Goal: Information Seeking & Learning: Learn about a topic

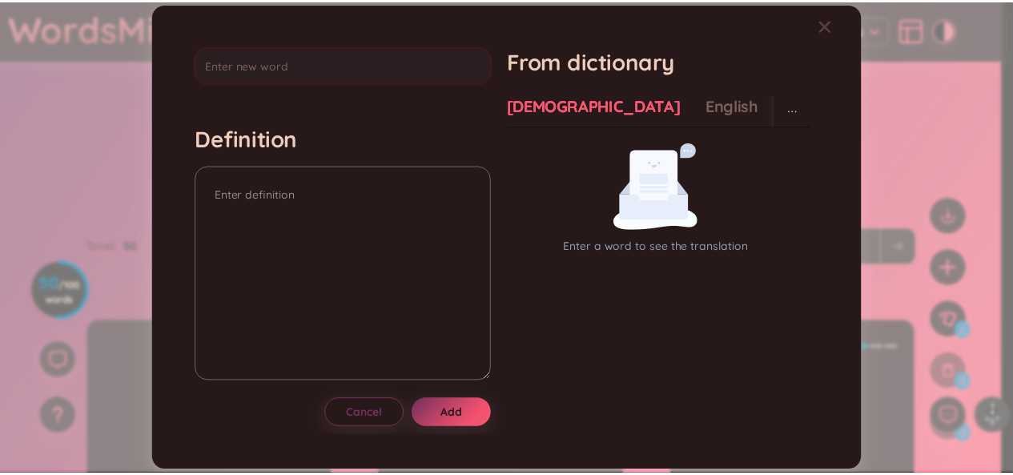
scroll to position [430, 0]
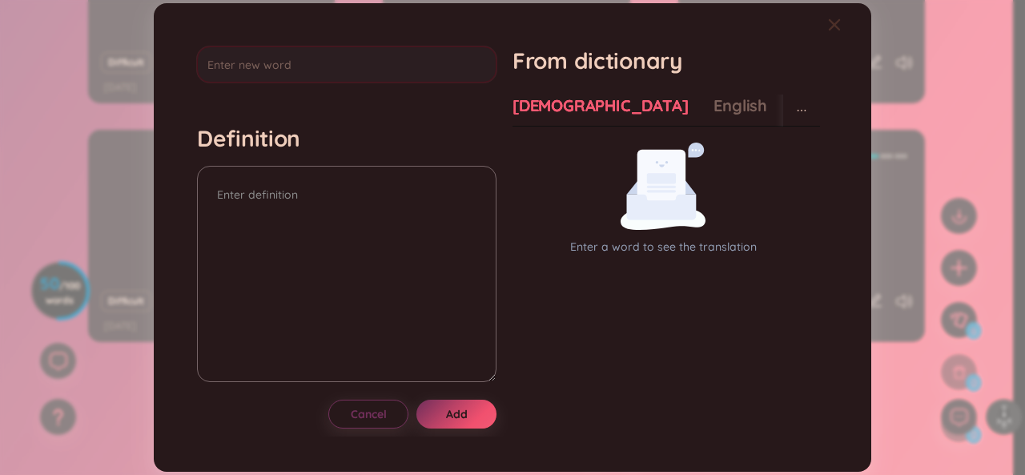
click at [837, 25] on icon "Close" at bounding box center [834, 24] width 13 height 13
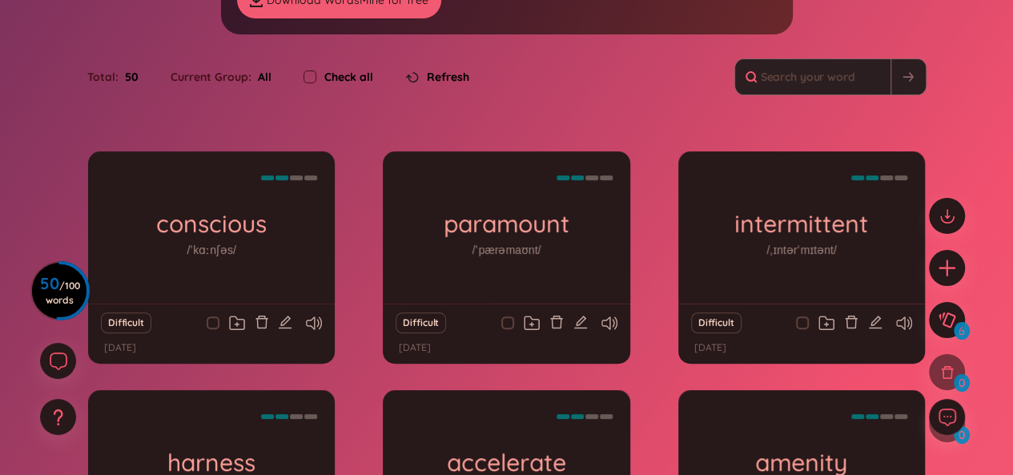
scroll to position [115, 0]
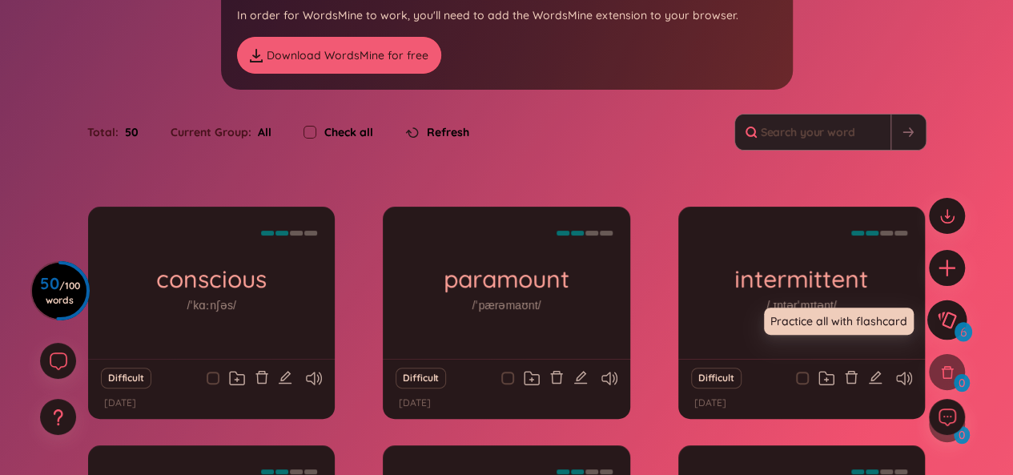
click at [954, 323] on icon at bounding box center [946, 321] width 19 height 18
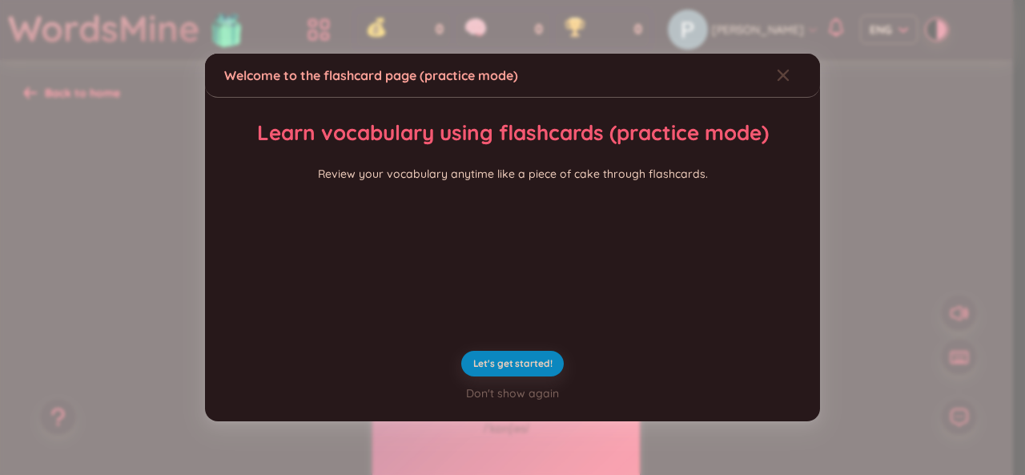
click at [838, 321] on div "Welcome to the flashcard page (practice mode) Learn vocabulary using flashcards…" at bounding box center [512, 237] width 1025 height 475
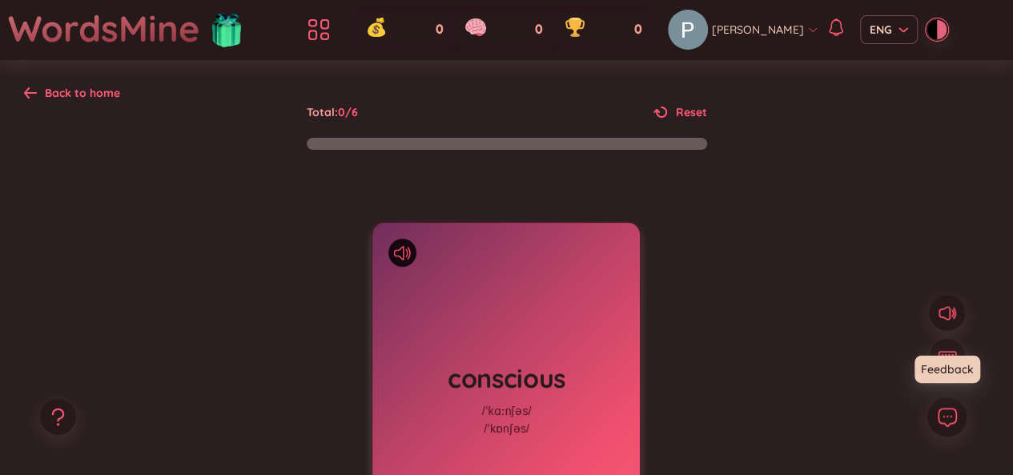
click at [958, 422] on button at bounding box center [947, 417] width 40 height 40
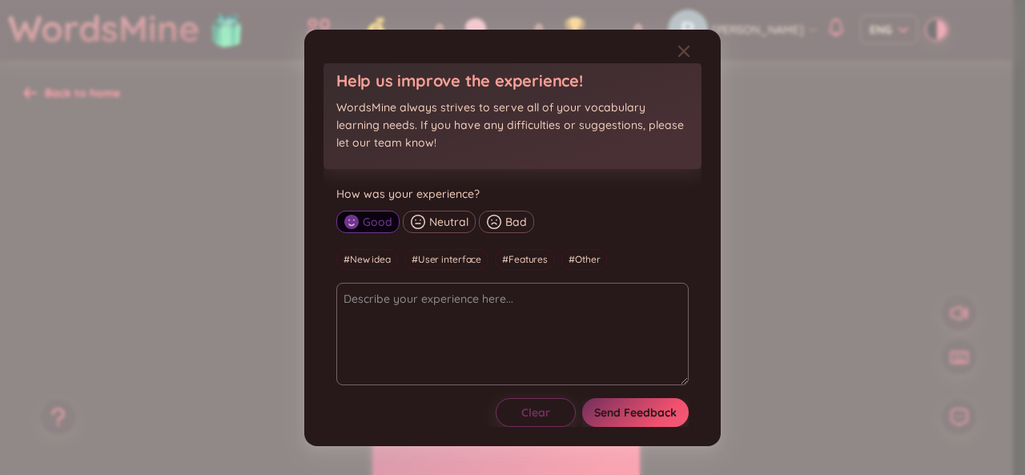
click at [810, 352] on div "Help us improve the experience! WordsMine always strives to serve all of your v…" at bounding box center [512, 237] width 1025 height 475
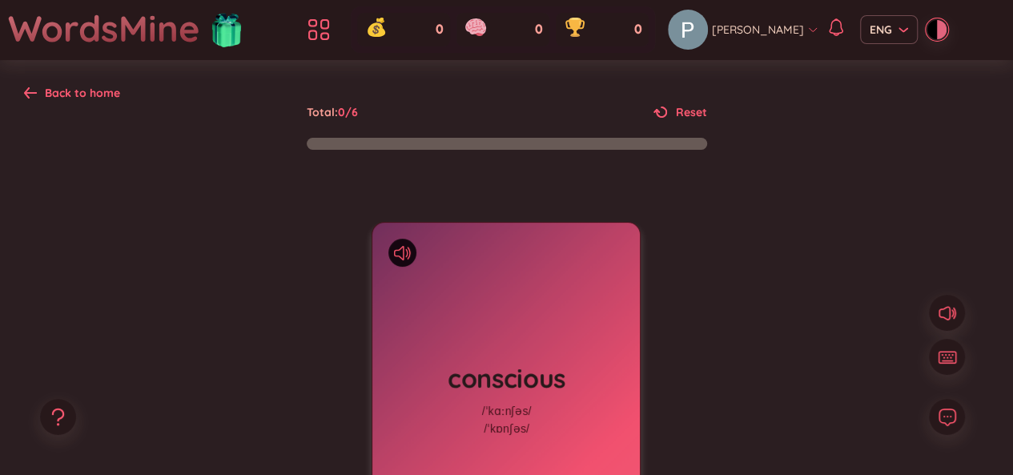
click at [99, 94] on div "Back to home" at bounding box center [82, 93] width 75 height 18
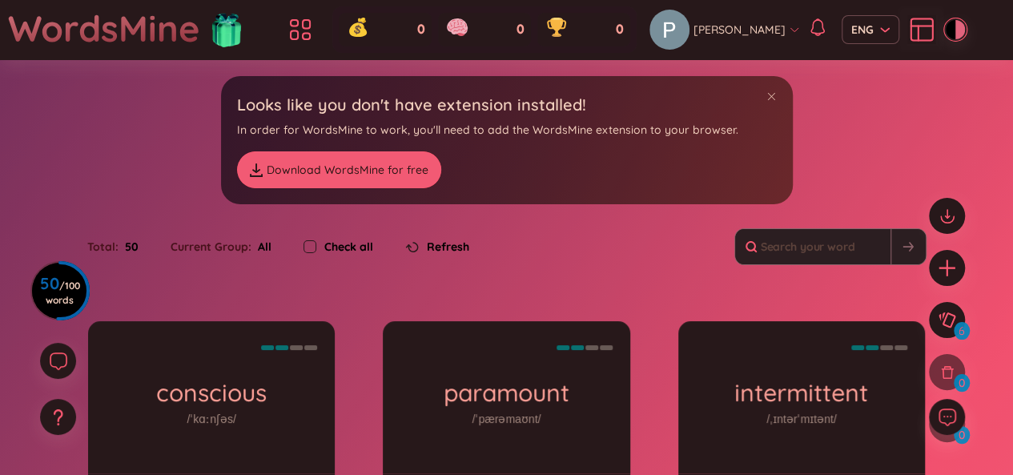
click at [309, 249] on input "checkbox" at bounding box center [310, 246] width 13 height 13
checkbox input "true"
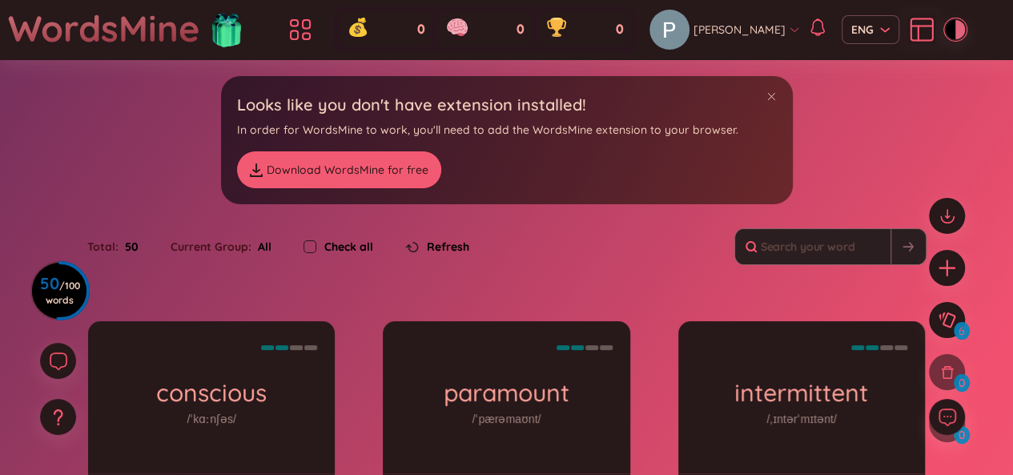
checkbox input "true"
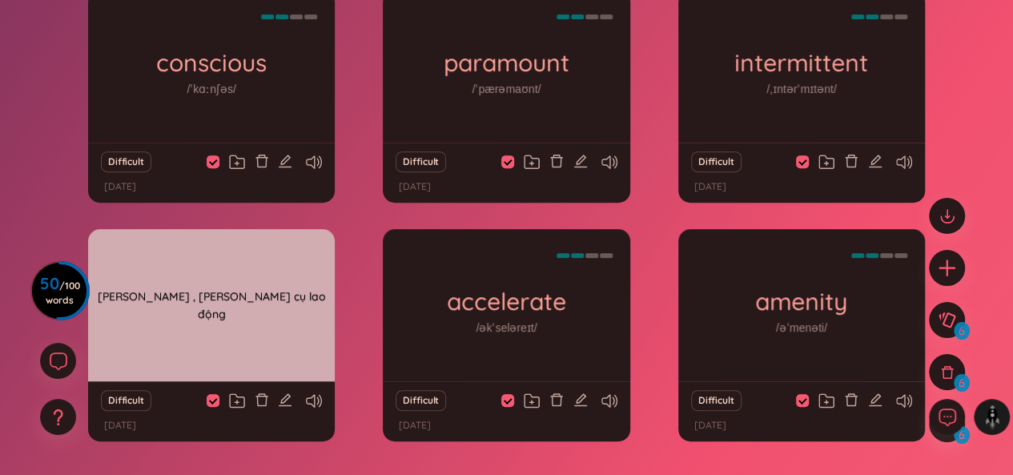
scroll to position [430, 0]
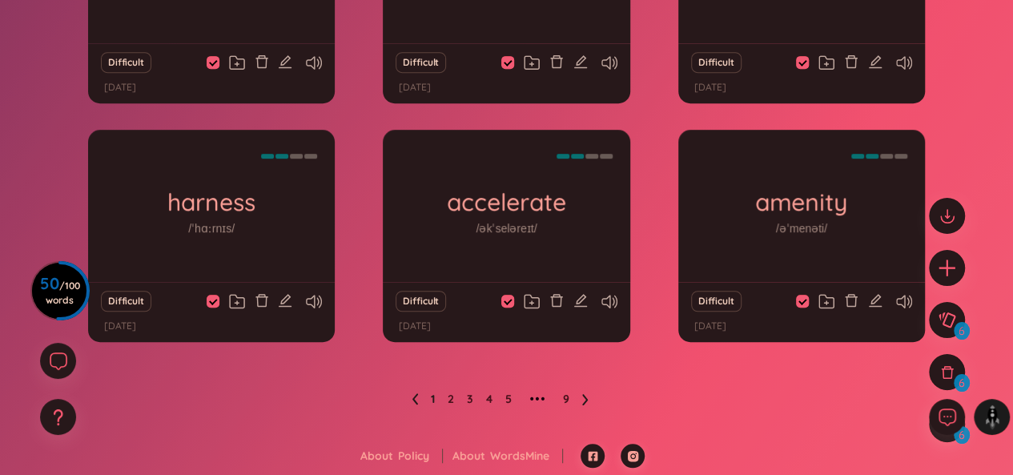
click at [580, 403] on ul "1 2 3 4 5 ••• 9" at bounding box center [507, 399] width 190 height 26
click at [565, 397] on link "9" at bounding box center [566, 399] width 6 height 24
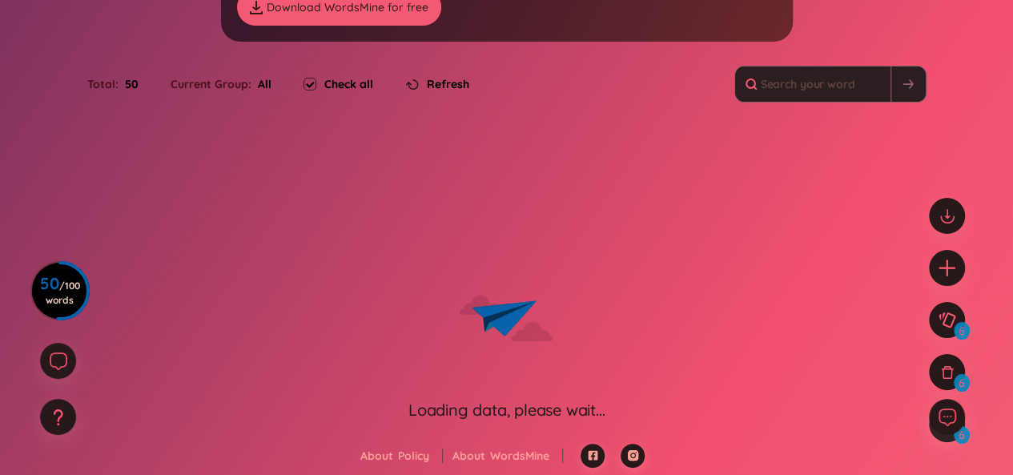
checkbox input "false"
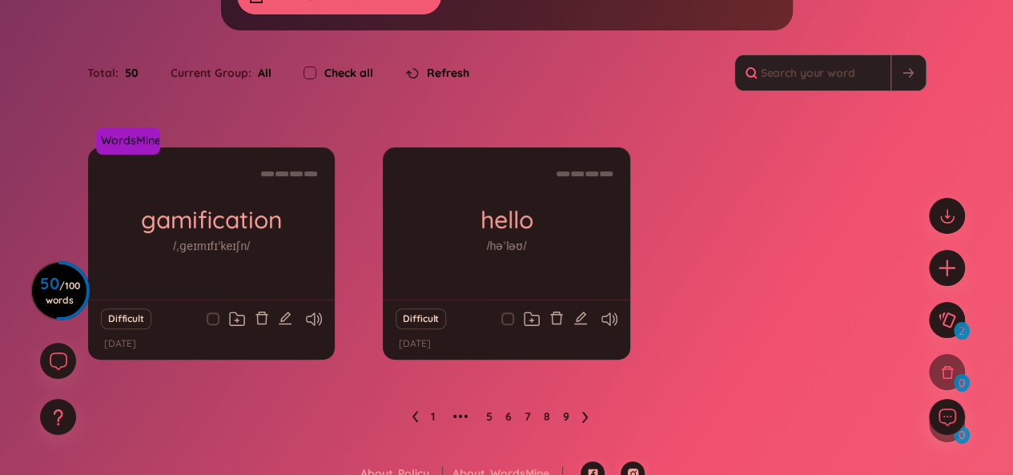
scroll to position [191, 0]
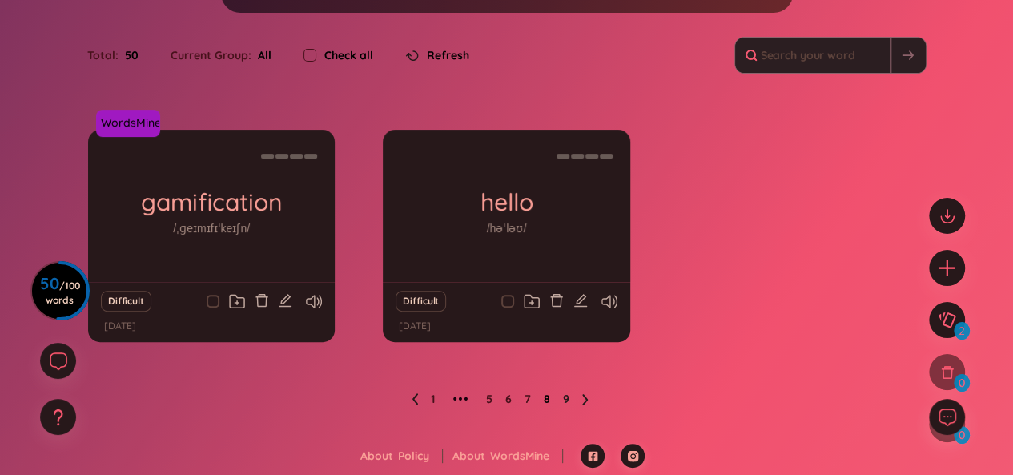
click at [548, 396] on link "8" at bounding box center [547, 399] width 6 height 24
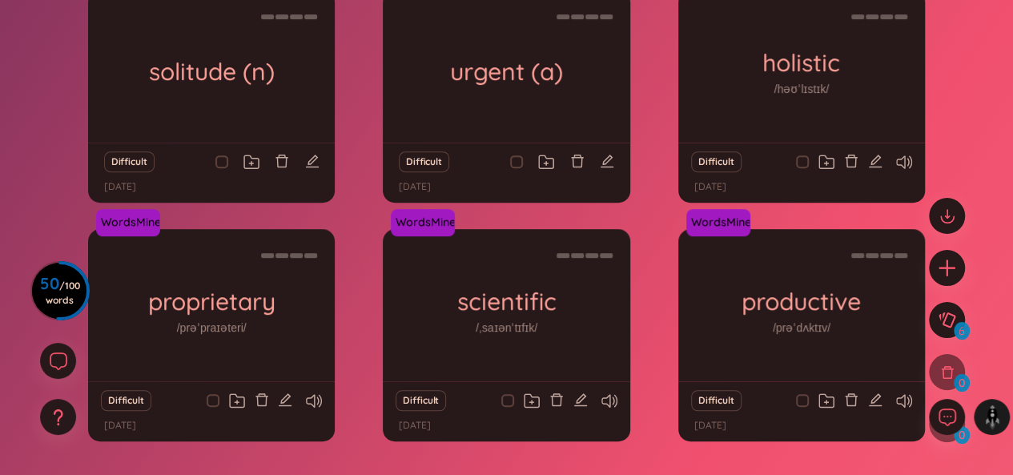
scroll to position [430, 0]
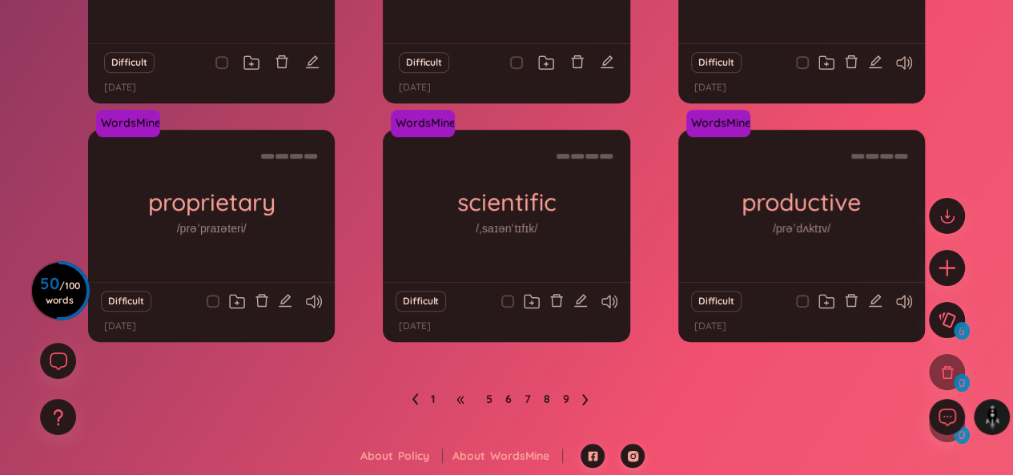
click at [464, 401] on span "•••" at bounding box center [461, 399] width 26 height 26
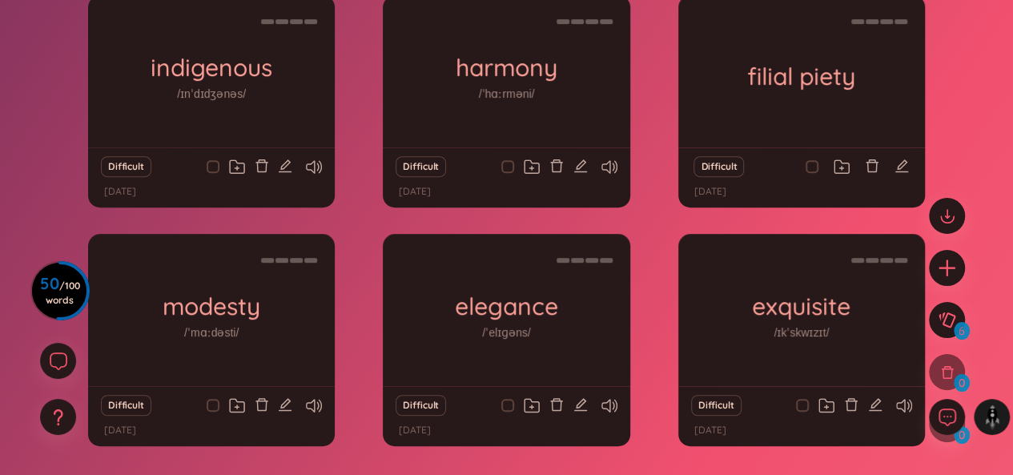
scroll to position [328, 0]
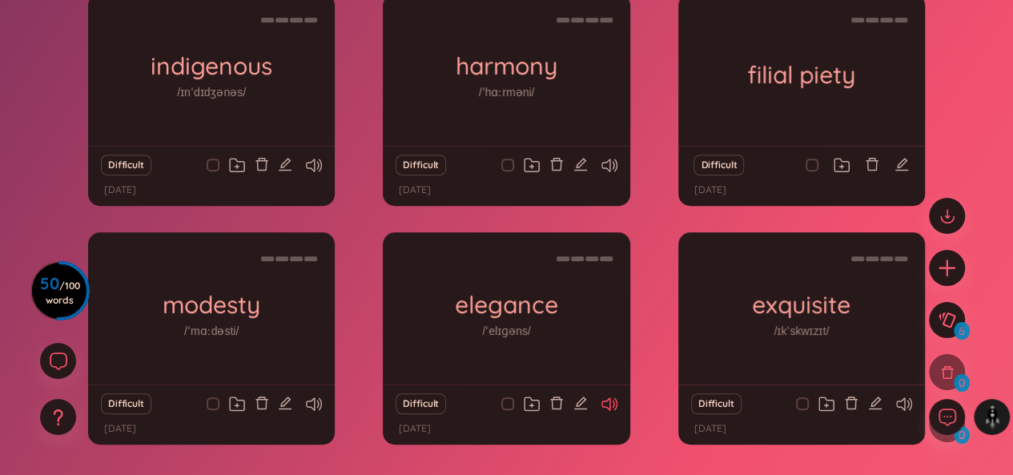
click at [608, 408] on icon at bounding box center [609, 404] width 16 height 14
click at [314, 400] on icon at bounding box center [314, 404] width 16 height 14
click at [901, 403] on icon at bounding box center [904, 404] width 16 height 14
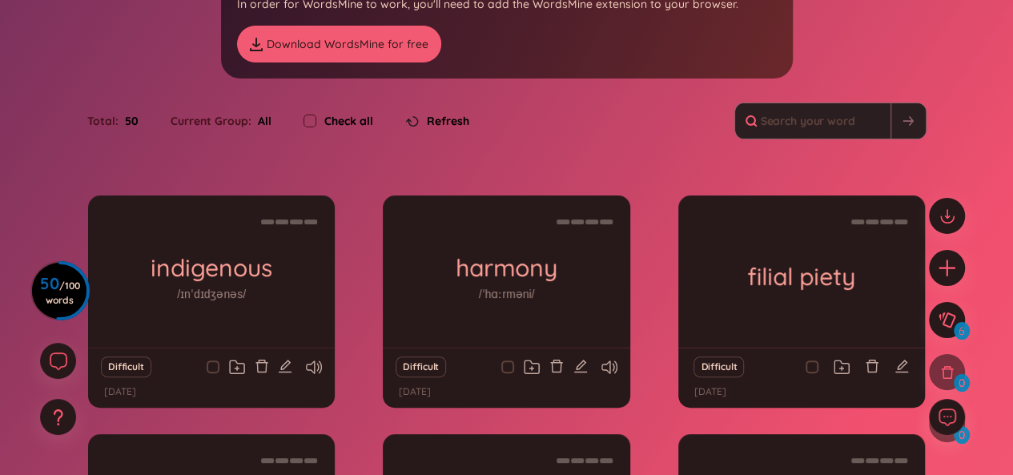
scroll to position [0, 0]
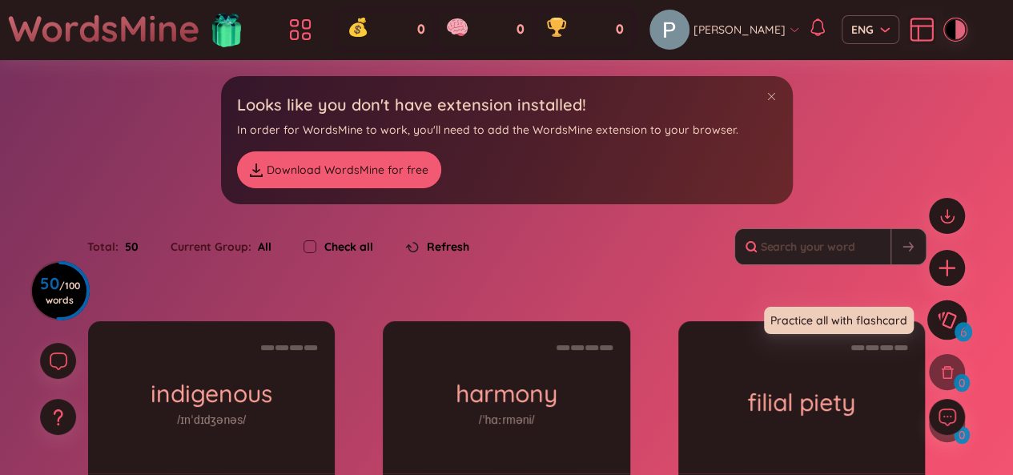
click at [952, 316] on icon at bounding box center [946, 321] width 19 height 18
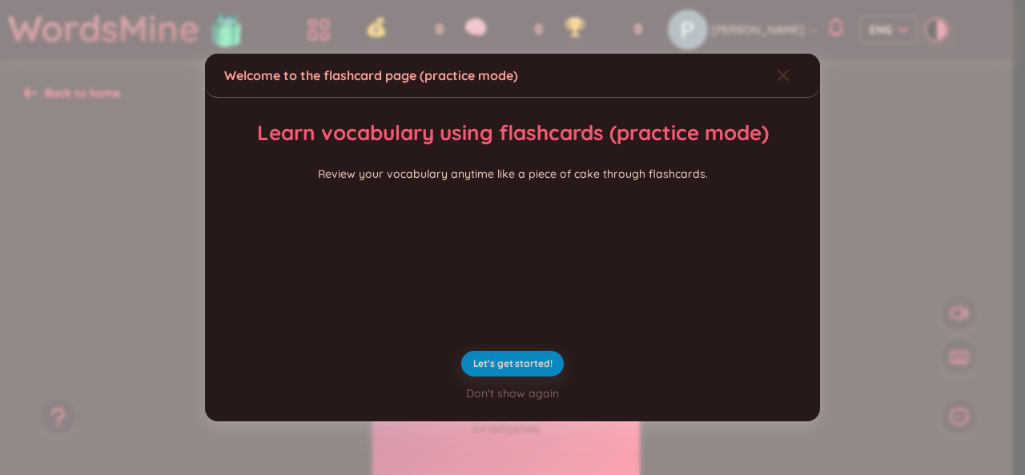
click at [786, 54] on span "Close" at bounding box center [798, 75] width 43 height 43
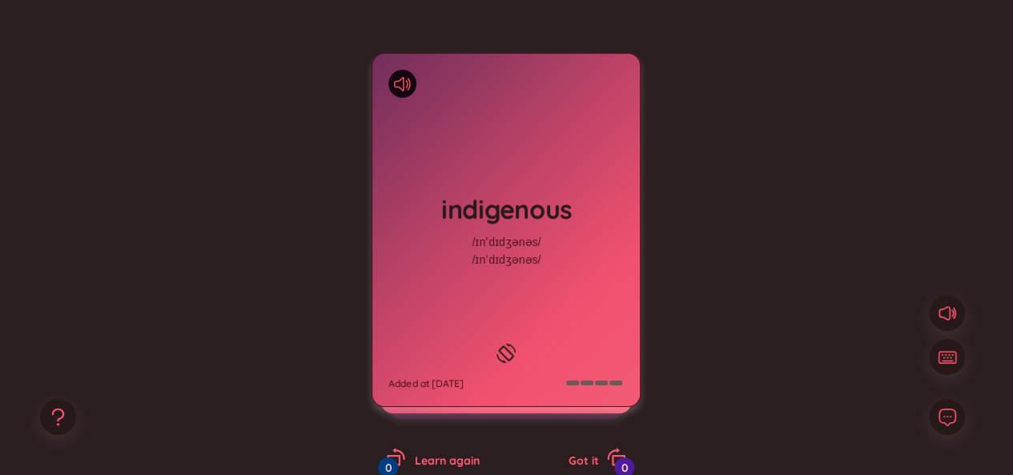
scroll to position [170, 0]
click at [702, 310] on div "indigenous /ɪnˈdɪdʒənəs/ /ɪnˈdɪdʒənəs/ Added at [DATE] Originating or occurring…" at bounding box center [506, 245] width 965 height 527
click at [586, 321] on div "indigenous /ɪnˈdɪdʒənəs/ /ɪnˈdɪdʒənəs/ Added at [DATE]" at bounding box center [505, 229] width 267 height 352
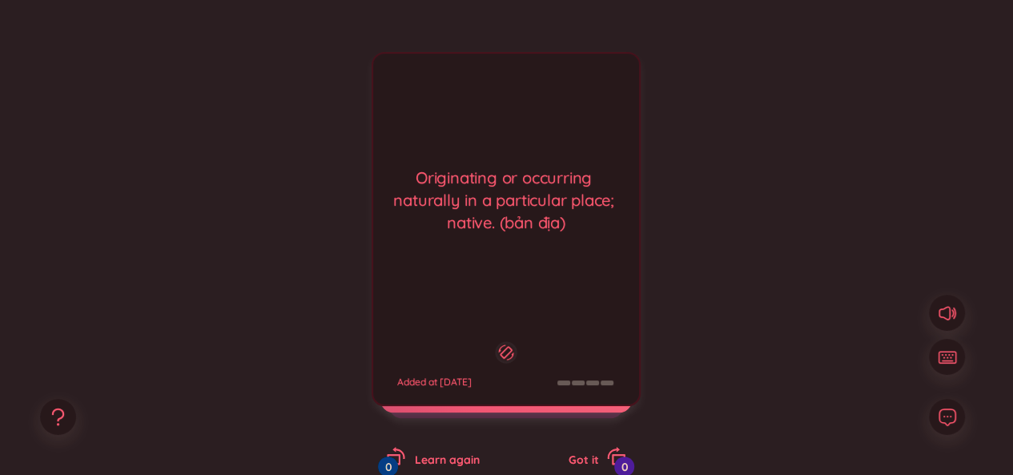
click at [517, 296] on div "Originating or occurring naturally in a particular place; native. (bản địa) Add…" at bounding box center [506, 229] width 269 height 354
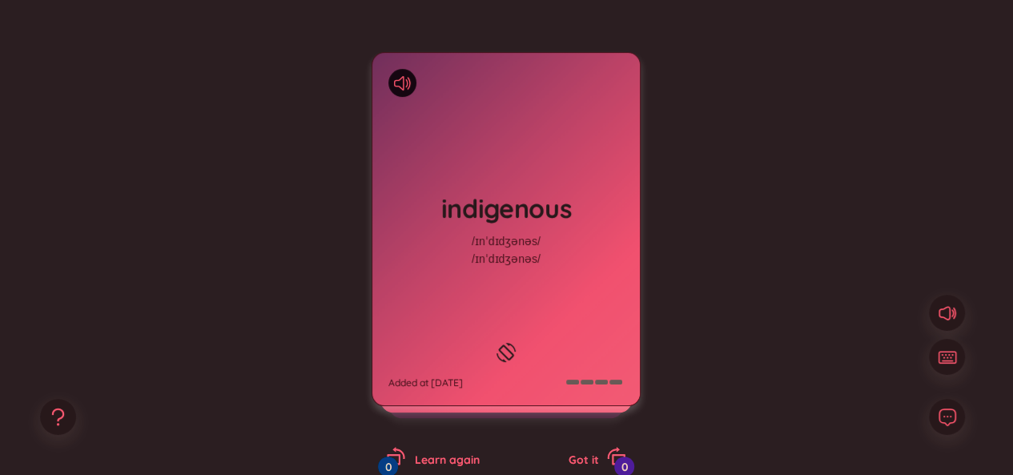
click at [517, 296] on div "indigenous /ɪnˈdɪdʒənəs/ /ɪnˈdɪdʒənəs/ Added at [DATE]" at bounding box center [505, 229] width 267 height 352
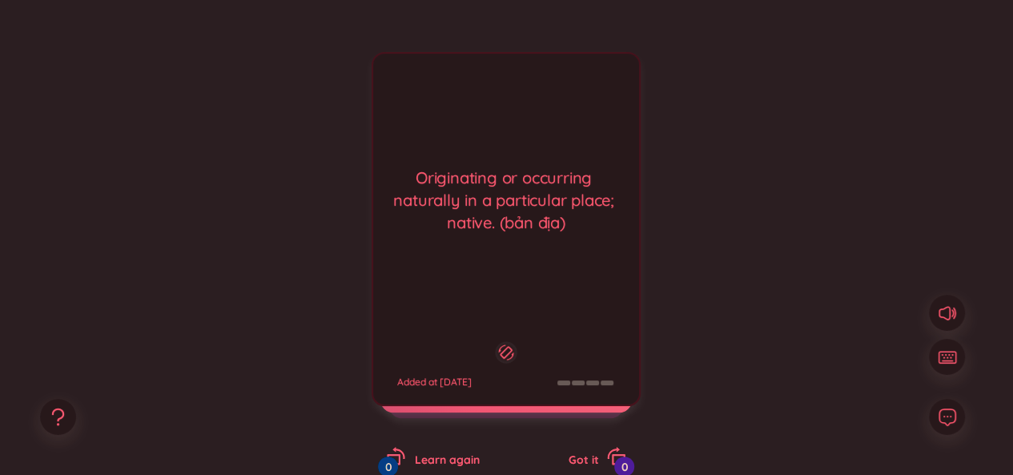
click at [517, 296] on div "Originating or occurring naturally in a particular place; native. (bản địa) Add…" at bounding box center [506, 229] width 269 height 354
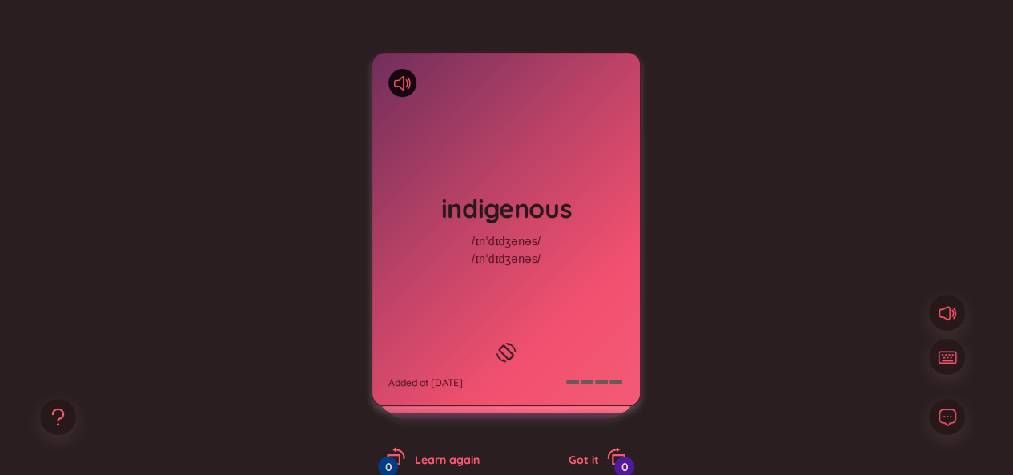
click at [517, 281] on div "indigenous /ɪnˈdɪdʒənəs/ /ɪnˈdɪdʒənəs/ Added at [DATE]" at bounding box center [505, 229] width 267 height 352
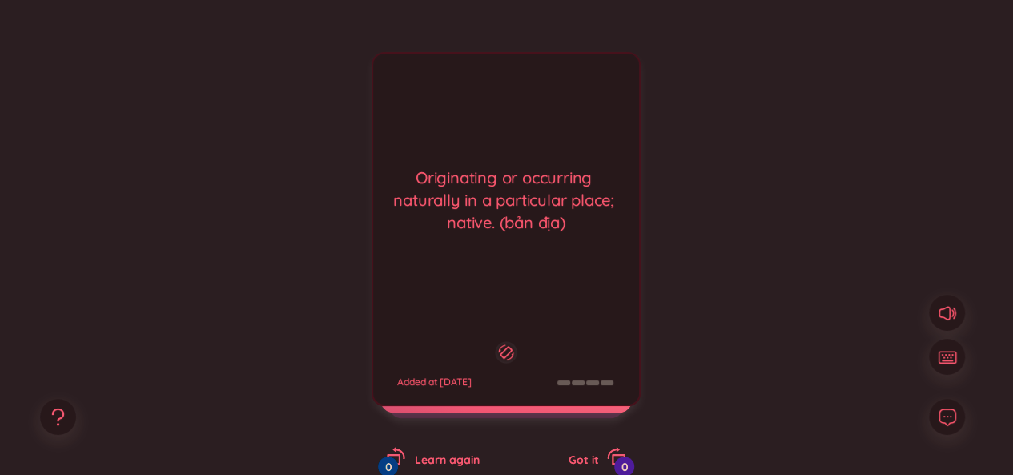
click at [517, 281] on div "Originating or occurring naturally in a particular place; native. (bản địa) Add…" at bounding box center [506, 229] width 269 height 354
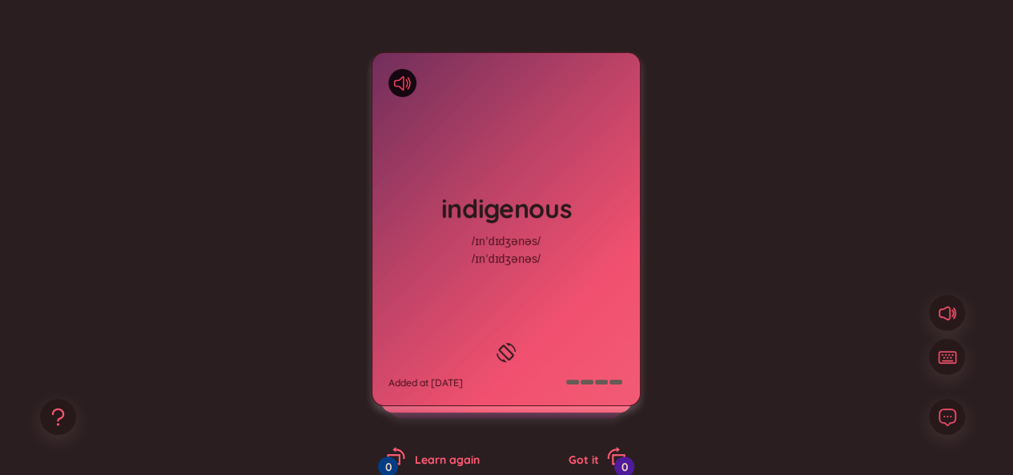
click at [402, 76] on icon at bounding box center [402, 83] width 17 height 14
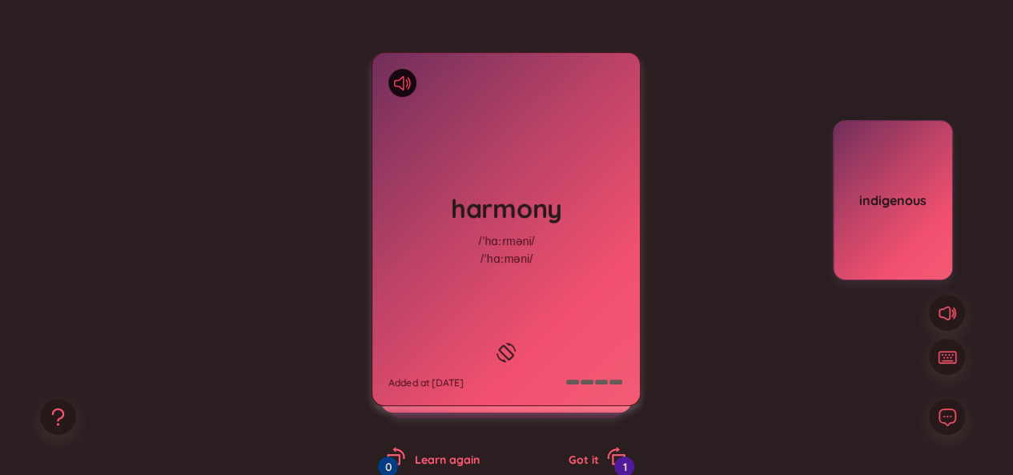
click at [397, 78] on icon at bounding box center [402, 83] width 17 height 14
click at [499, 215] on h1 "harmony" at bounding box center [505, 208] width 235 height 35
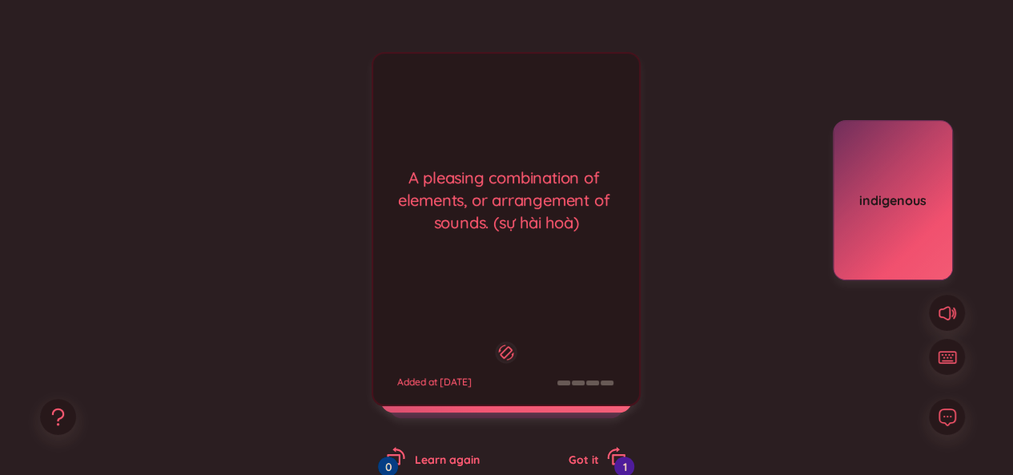
click at [499, 215] on div "A pleasing combination of elements, or arrangement of sounds. (sự hài hoà)" at bounding box center [506, 200] width 250 height 67
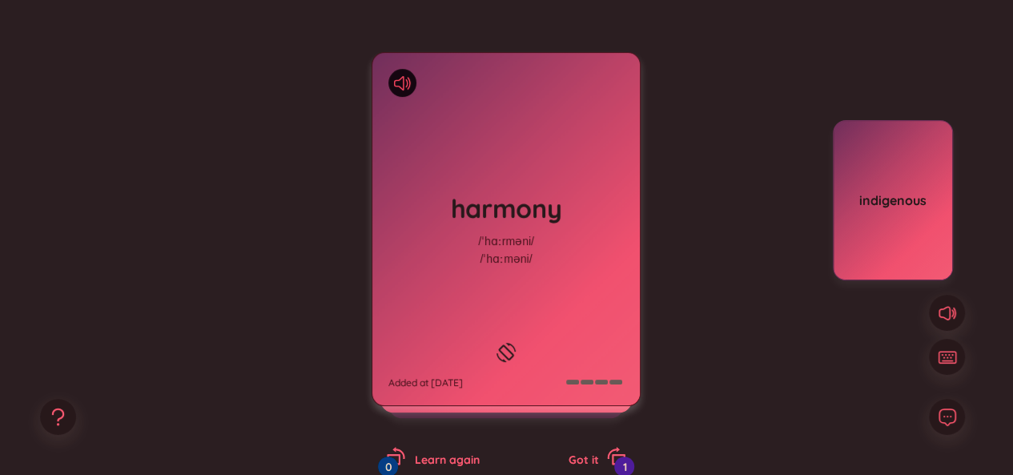
click at [404, 86] on icon at bounding box center [399, 83] width 10 height 14
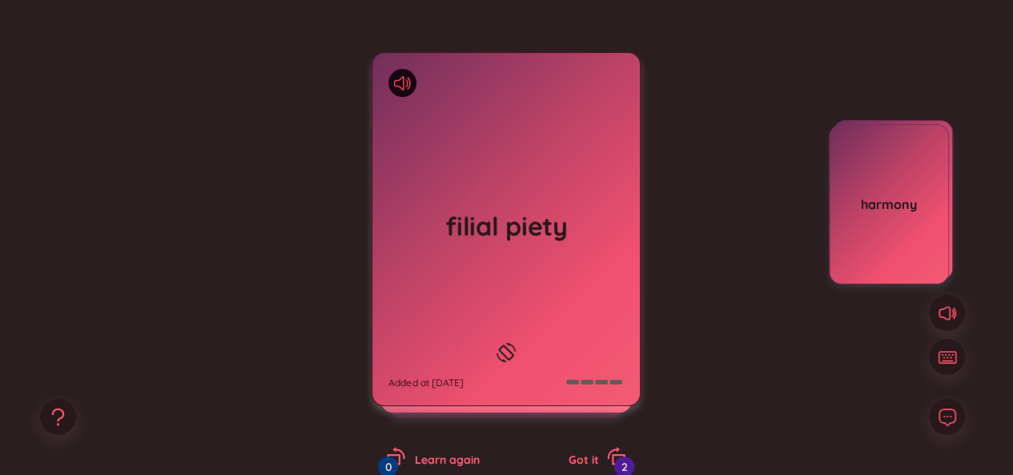
click at [404, 86] on icon at bounding box center [399, 83] width 10 height 14
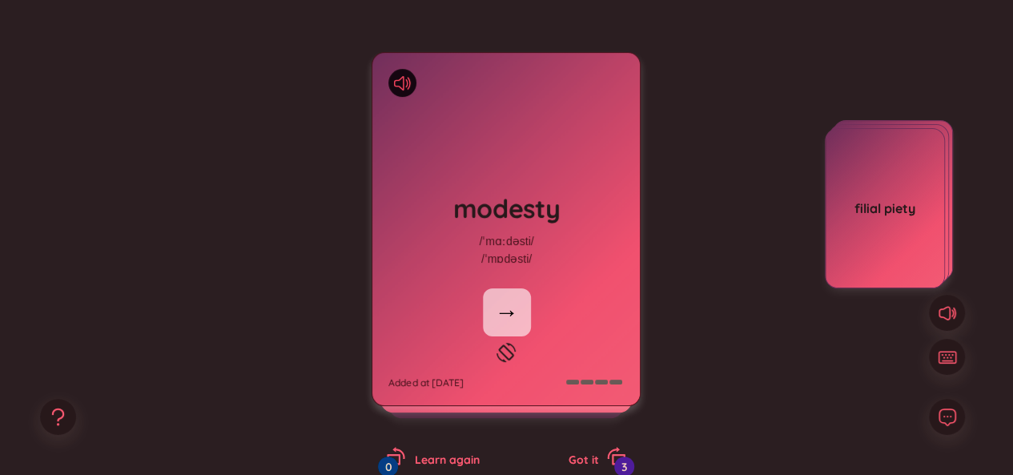
click at [404, 86] on icon at bounding box center [399, 83] width 10 height 14
click at [553, 288] on div "modesty /ˈmɑːdəsti/ /ˈmɒdəsti/ Added at [DATE]" at bounding box center [505, 229] width 267 height 352
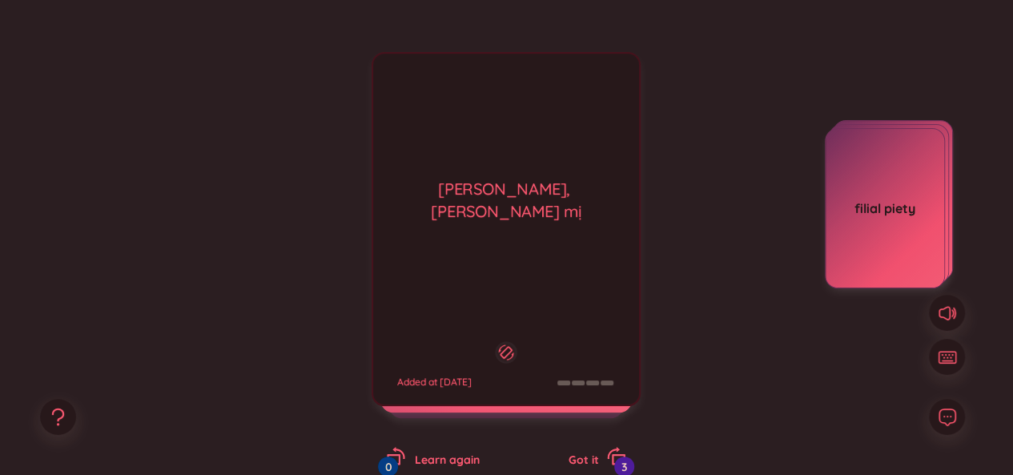
click at [507, 268] on div "[PERSON_NAME] tốn, [PERSON_NAME] mị Added at [DATE]" at bounding box center [506, 229] width 269 height 354
